Goal: Task Accomplishment & Management: Manage account settings

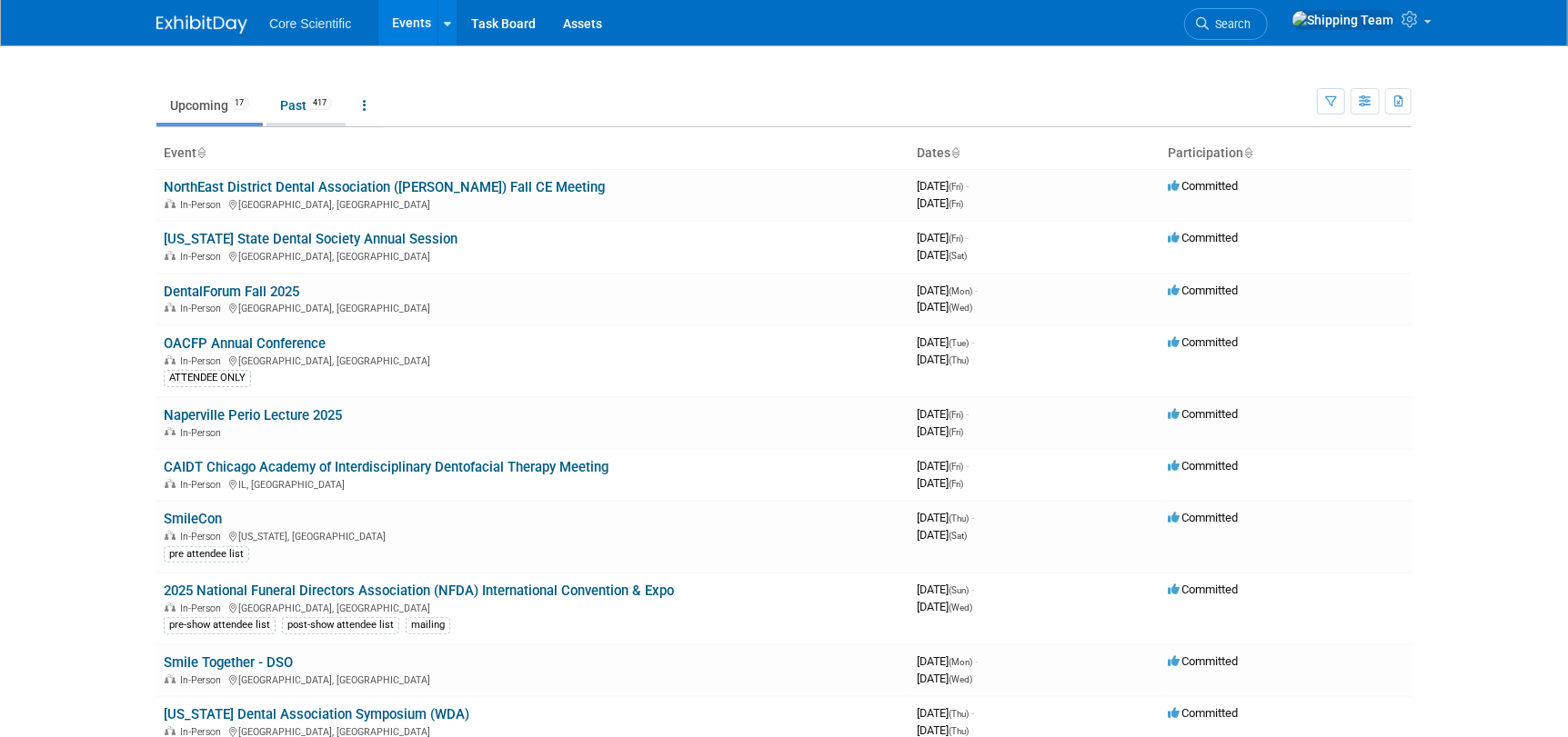
click at [298, 110] on link "Past 417" at bounding box center [305, 105] width 79 height 35
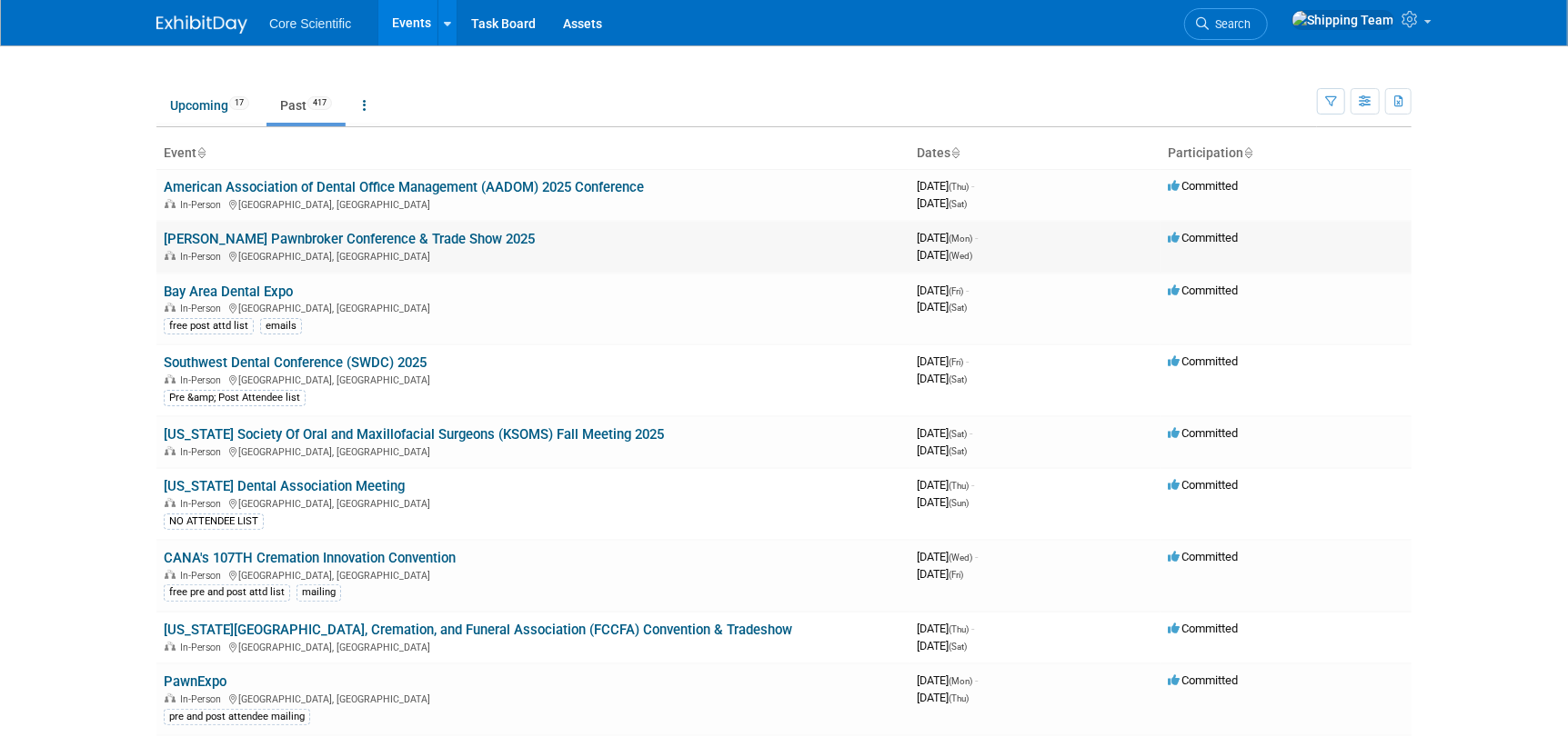
click at [218, 245] on link "[PERSON_NAME] Pawnbroker Conference & Trade Show 2025" at bounding box center [349, 239] width 371 height 16
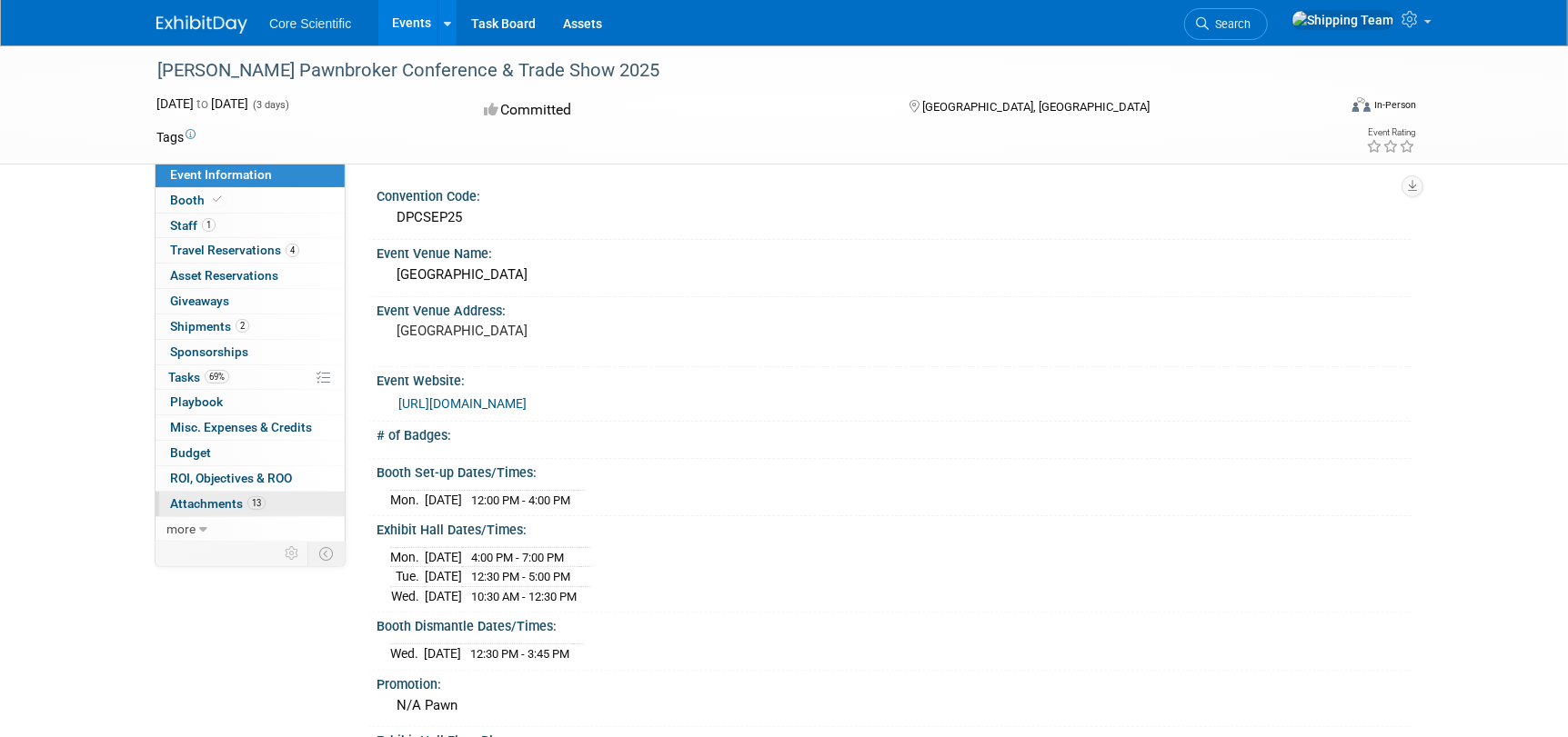
click at [206, 498] on span "Attachments 13" at bounding box center [218, 504] width 96 height 15
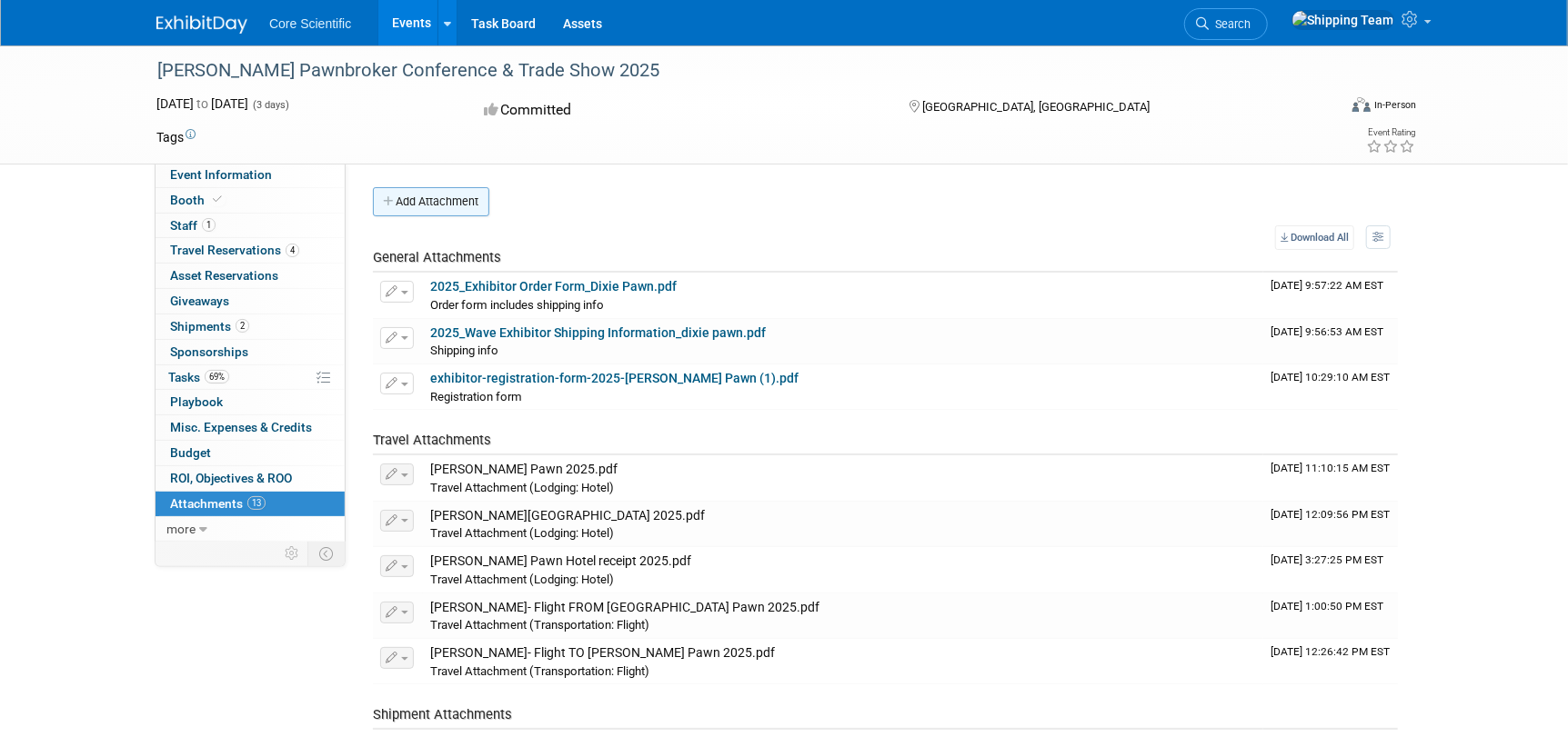
click at [436, 207] on button "Add Attachment" at bounding box center [431, 201] width 116 height 29
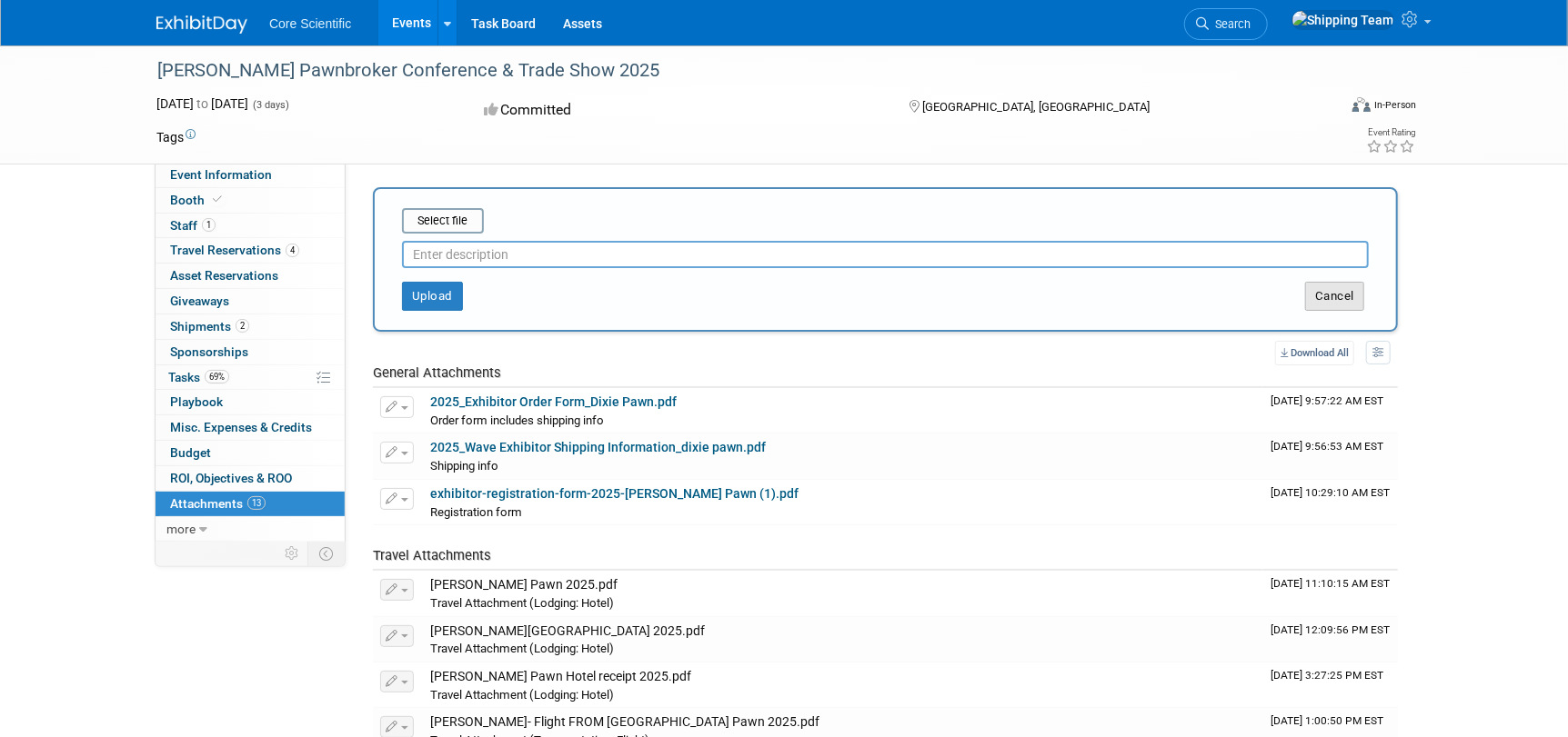
click at [1317, 300] on button "Cancel" at bounding box center [1334, 296] width 59 height 29
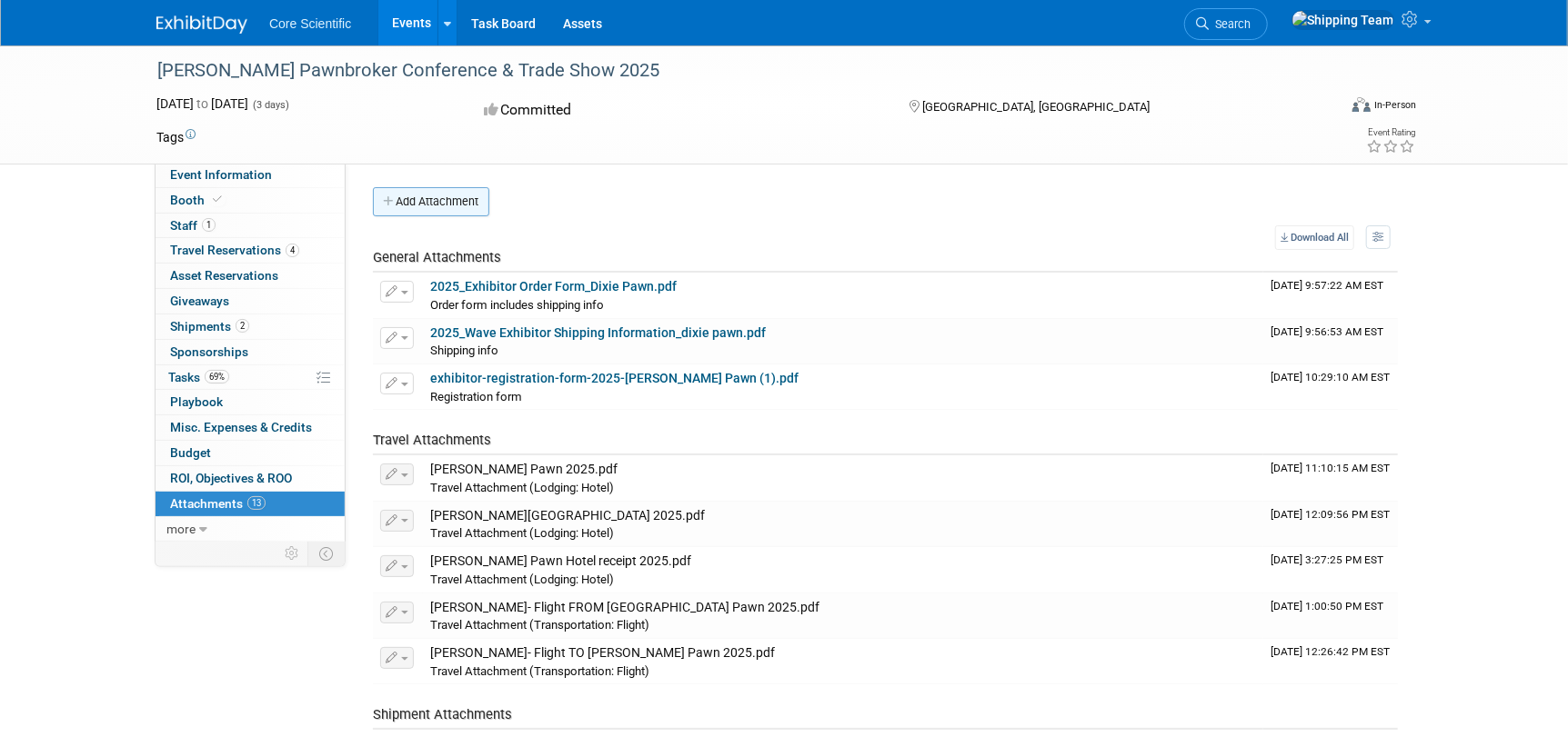
click at [416, 203] on button "Add Attachment" at bounding box center [431, 201] width 116 height 29
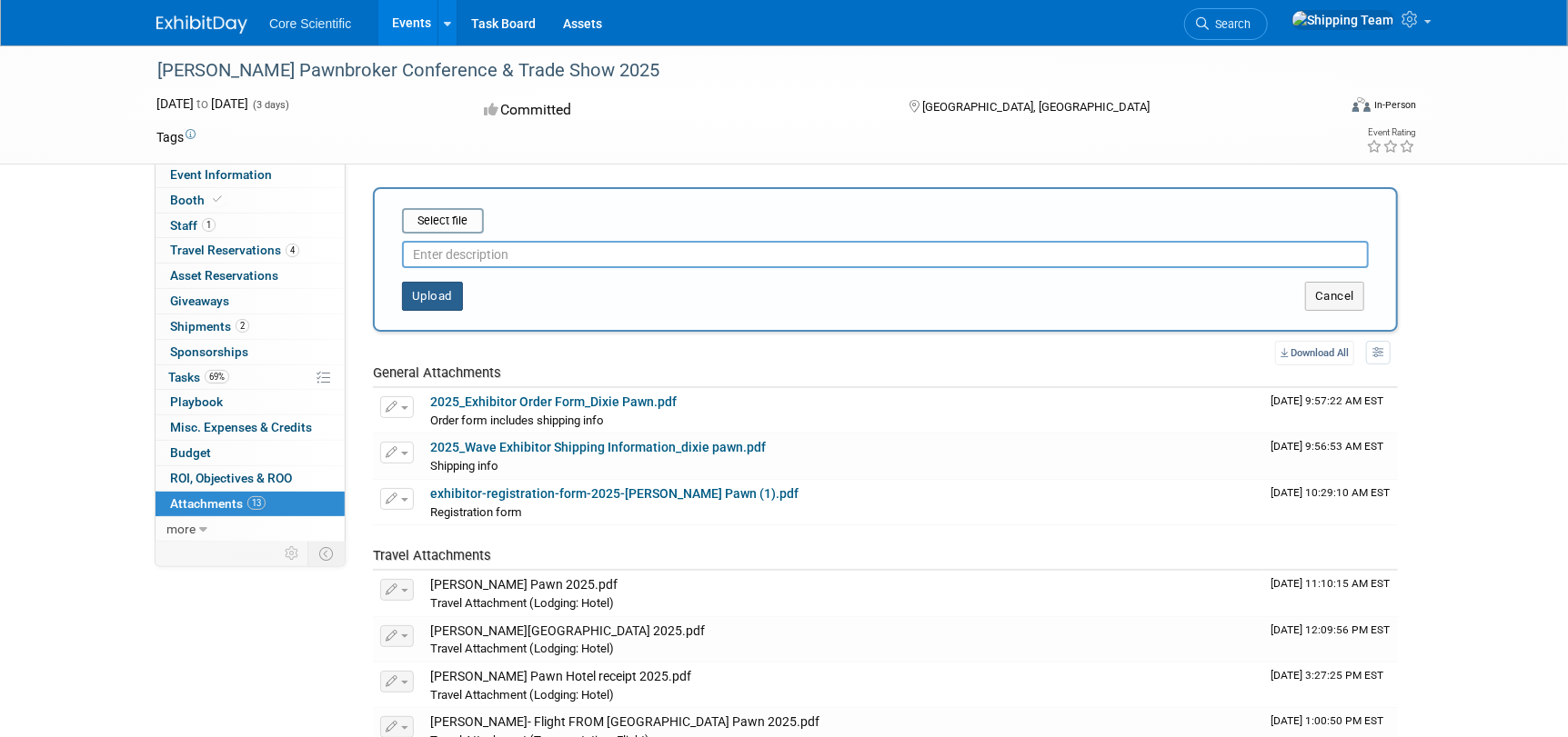
click at [439, 300] on button "Upload" at bounding box center [432, 296] width 61 height 29
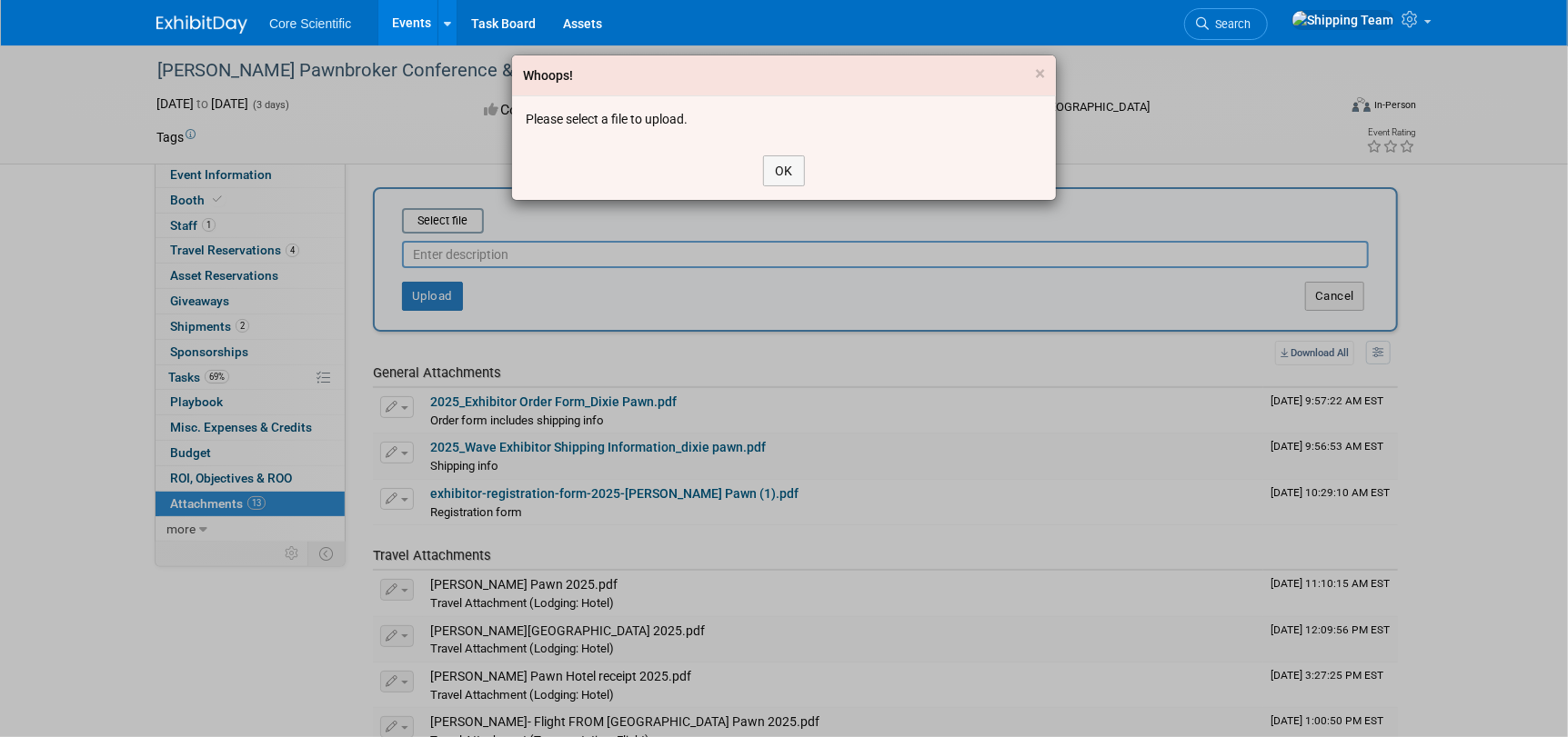
click at [522, 252] on div "Whoops! × Please select a file to upload. OK" at bounding box center [784, 368] width 1568 height 737
click at [780, 170] on button "OK" at bounding box center [784, 170] width 42 height 31
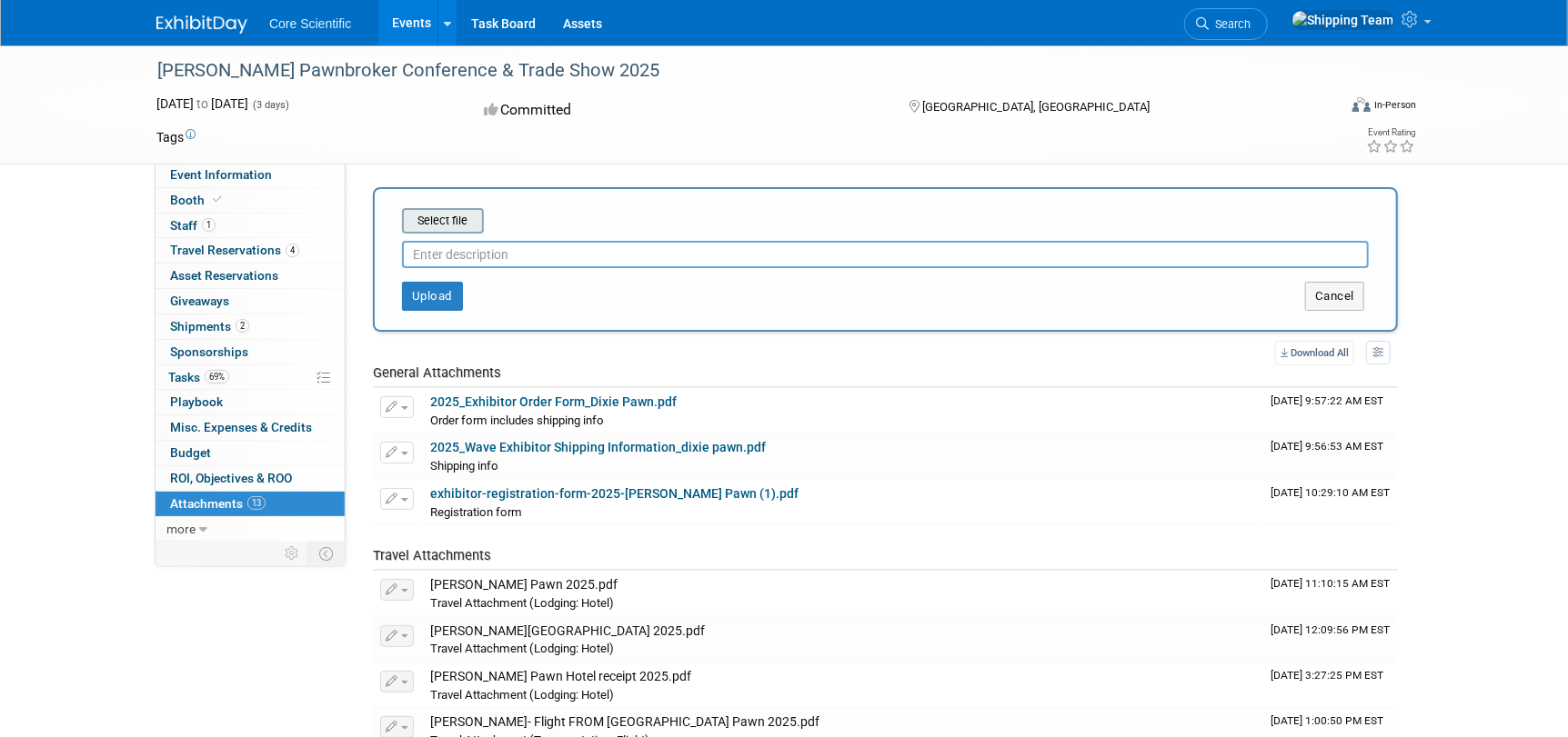
click at [438, 227] on input "file" at bounding box center [373, 220] width 216 height 22
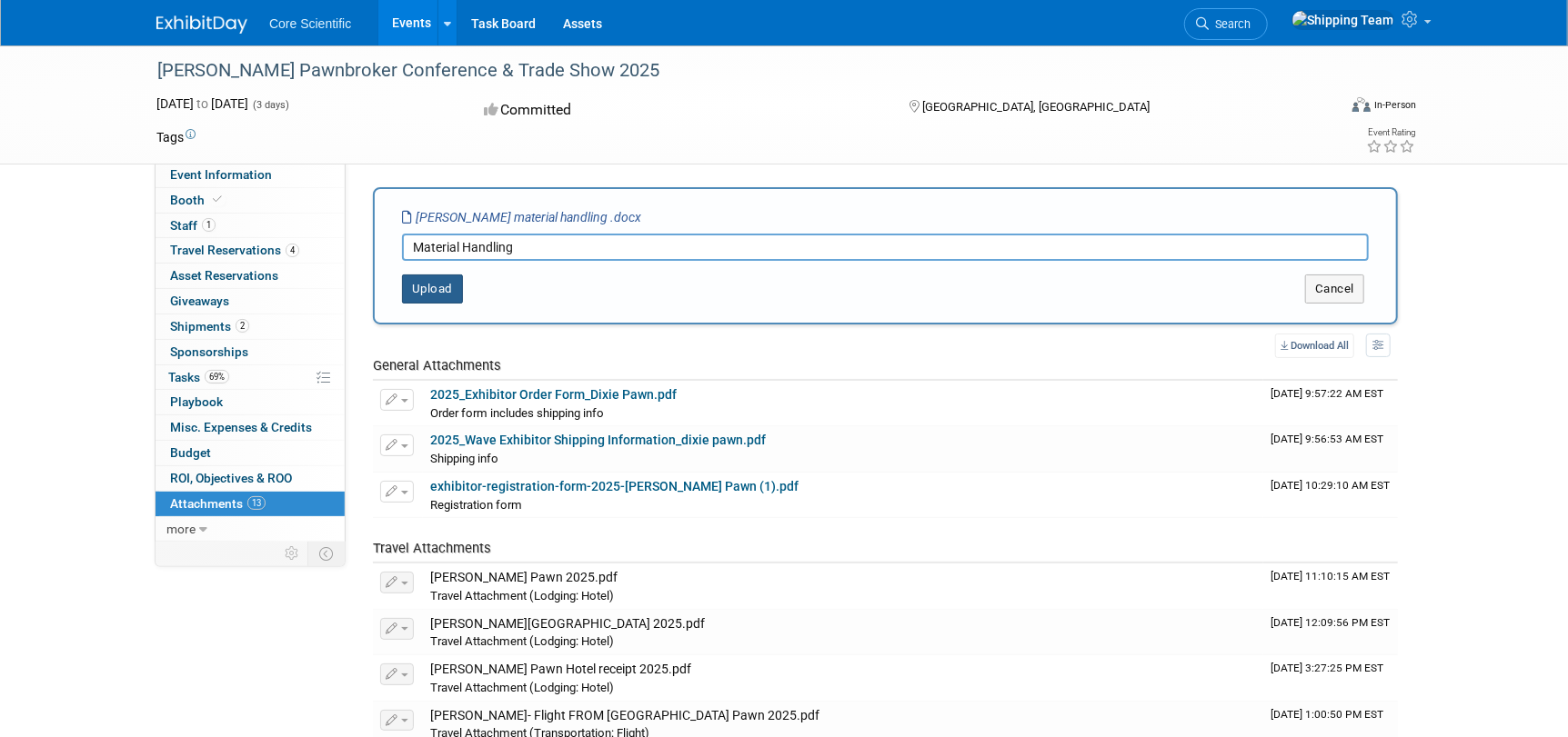
type input "Material Handling"
click at [422, 284] on button "Upload" at bounding box center [432, 288] width 61 height 29
